Goal: Task Accomplishment & Management: Manage account settings

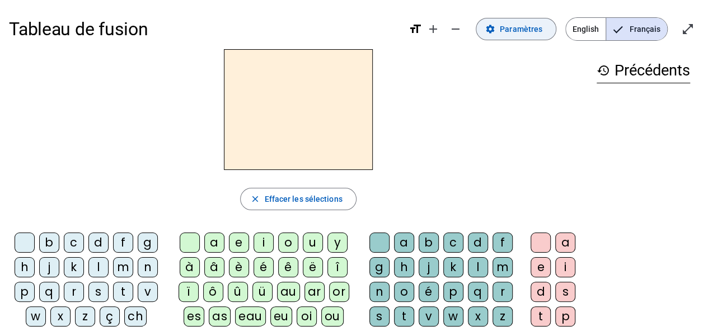
click at [523, 33] on span "Paramètres" at bounding box center [521, 28] width 43 height 13
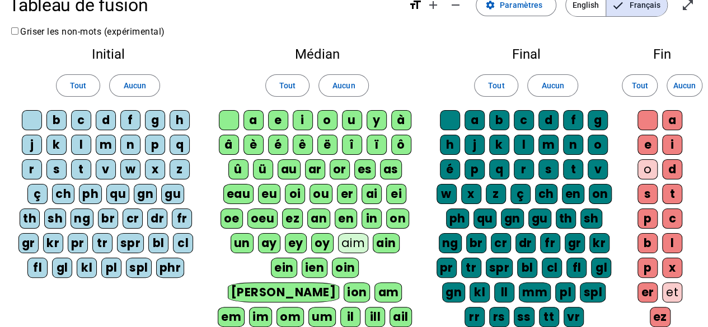
scroll to position [25, 0]
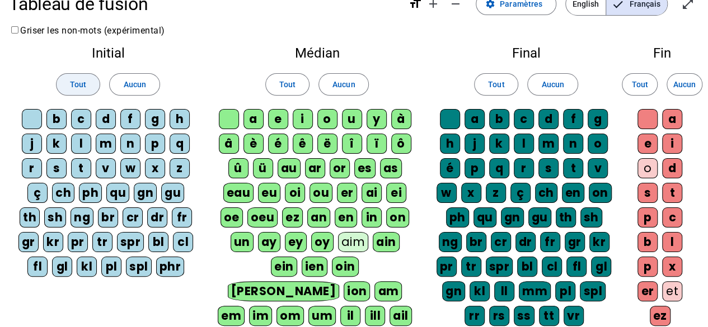
click at [82, 81] on span "Tout" at bounding box center [78, 84] width 16 height 13
click at [126, 90] on span "Aucun" at bounding box center [134, 84] width 22 height 13
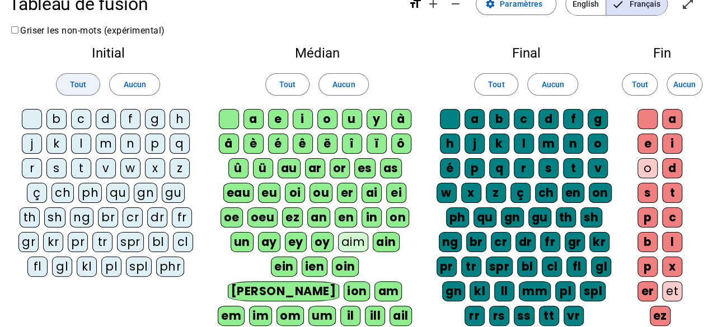
click at [85, 85] on span "Tout" at bounding box center [78, 84] width 16 height 13
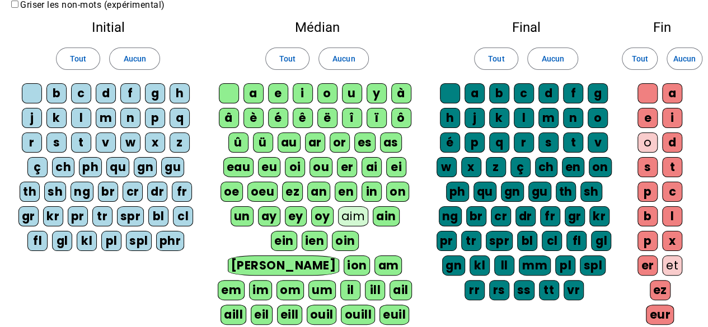
scroll to position [0, 0]
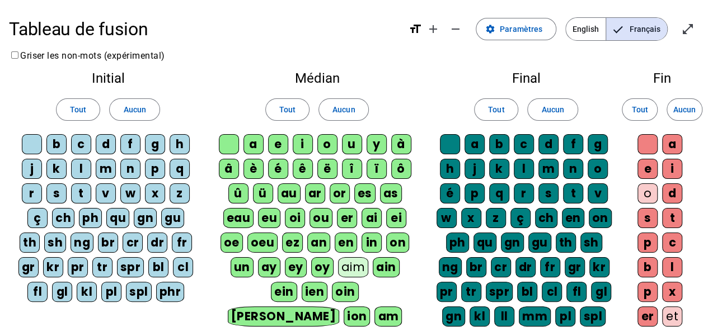
click at [650, 192] on div "o" at bounding box center [647, 194] width 20 height 20
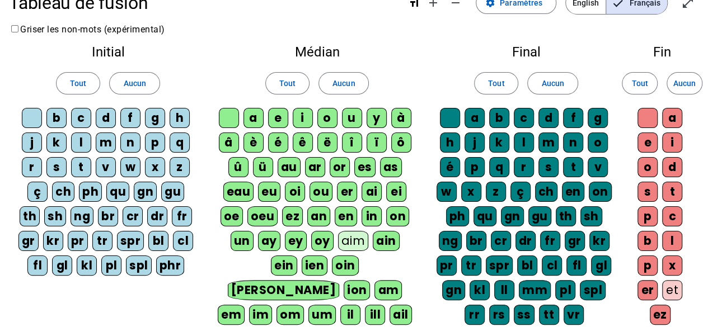
click at [676, 290] on div "et" at bounding box center [672, 290] width 20 height 20
click at [341, 238] on div "aim" at bounding box center [353, 241] width 31 height 20
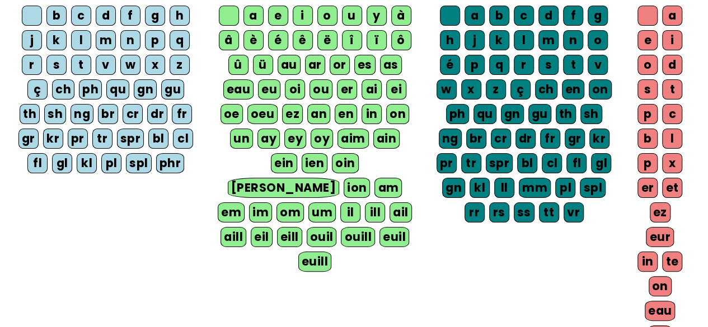
scroll to position [242, 0]
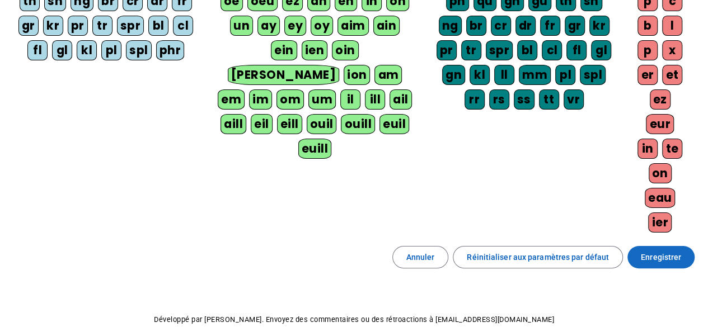
click at [660, 251] on span "Enregistrer" at bounding box center [661, 257] width 40 height 13
